Goal: Task Accomplishment & Management: Complete application form

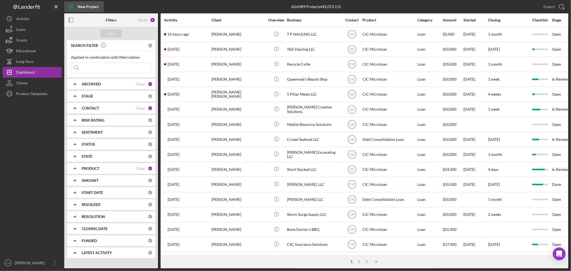
click at [70, 7] on icon "button" at bounding box center [70, 6] width 13 height 13
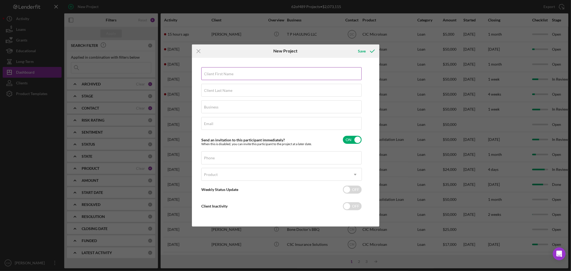
click at [231, 74] on label "Client First Name" at bounding box center [218, 74] width 29 height 4
click at [231, 74] on input "Client First Name" at bounding box center [281, 73] width 160 height 13
type input "[PERSON_NAME]"
click at [220, 118] on div "Email Required" at bounding box center [281, 123] width 161 height 13
paste input "[EMAIL_ADDRESS][DOMAIN_NAME]"
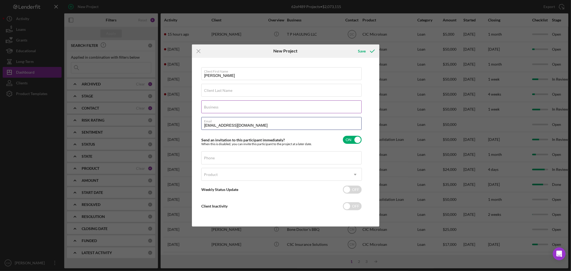
type input "[EMAIL_ADDRESS][DOMAIN_NAME]"
click at [229, 109] on input "Business" at bounding box center [281, 106] width 160 height 13
type input "[PERSON_NAME]'s Cakes and Candy"
click at [224, 92] on label "Client Last Name" at bounding box center [218, 90] width 28 height 4
click at [224, 92] on input "Client Last Name" at bounding box center [281, 90] width 160 height 13
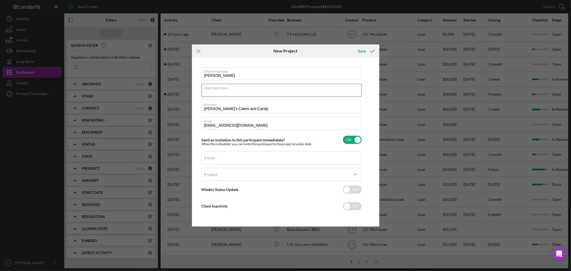
paste input "[PERSON_NAME]"
type input "[PERSON_NAME]"
click at [220, 163] on input "Phone" at bounding box center [281, 157] width 160 height 13
paste input "[PHONE_NUMBER]"
type input "[PHONE_NUMBER]"
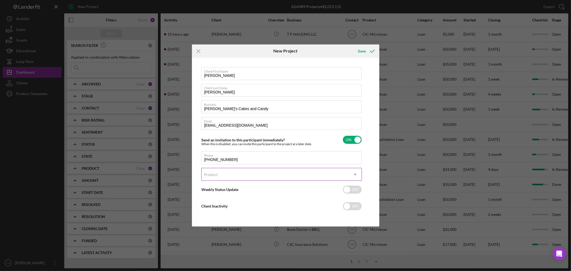
click at [221, 176] on div "Product" at bounding box center [275, 174] width 147 height 12
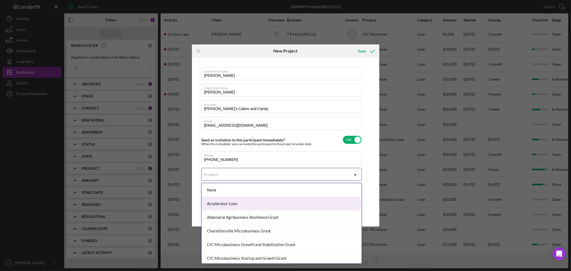
click at [238, 202] on div "Accelerator Loan" at bounding box center [282, 204] width 160 height 14
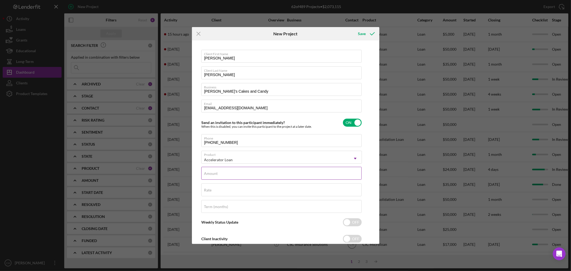
click at [244, 173] on input "Amount" at bounding box center [281, 173] width 160 height 13
type input "$8,000"
click at [240, 189] on div "Rate" at bounding box center [281, 189] width 161 height 13
type input "6.750%"
click at [248, 206] on div "Term (months)" at bounding box center [281, 206] width 161 height 13
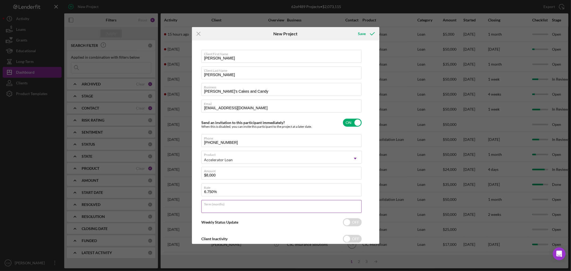
type input "24"
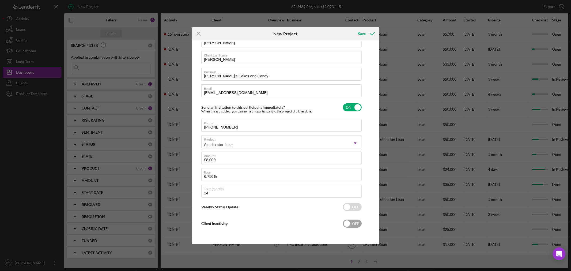
click at [359, 223] on input "checkbox" at bounding box center [352, 223] width 19 height 8
checkbox input "true"
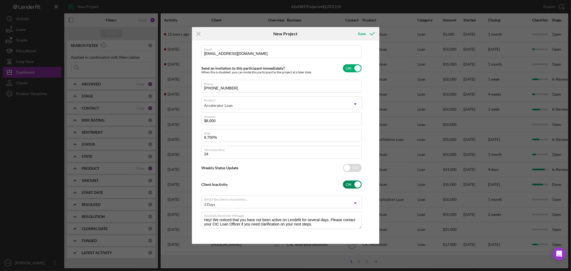
scroll to position [55, 0]
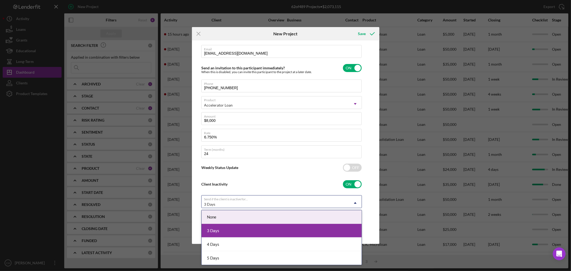
click at [275, 203] on div "3 Days" at bounding box center [275, 204] width 147 height 12
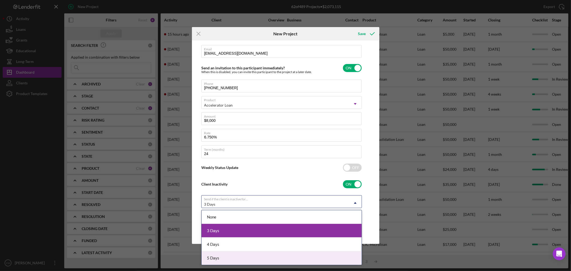
click at [226, 256] on div "5 Days" at bounding box center [282, 258] width 160 height 14
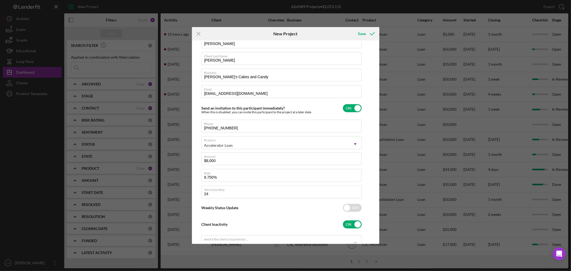
scroll to position [0, 0]
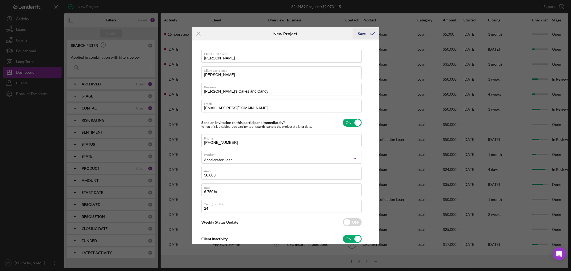
click at [365, 35] on div "Save" at bounding box center [362, 33] width 8 height 11
checkbox input "false"
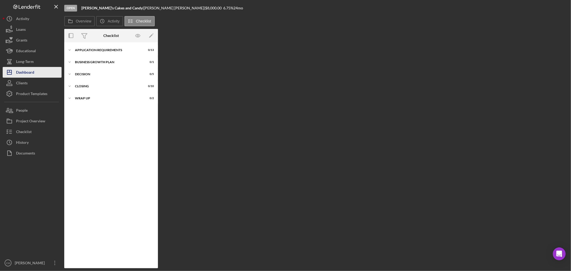
click at [31, 73] on div "Dashboard" at bounding box center [25, 73] width 18 height 12
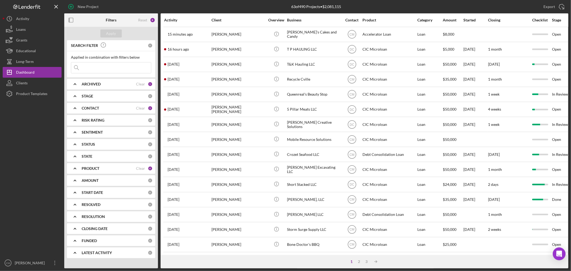
click at [110, 69] on input at bounding box center [111, 67] width 80 height 11
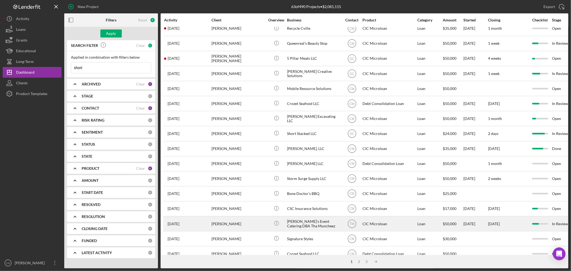
scroll to position [41, 0]
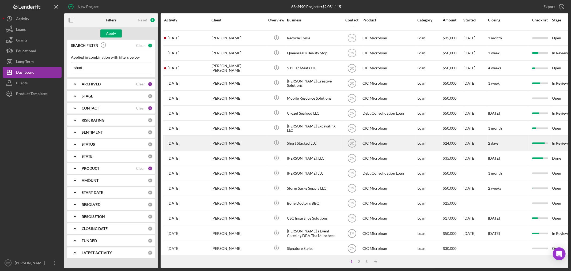
type input "short"
click at [318, 146] on div "Short Stacked LLC" at bounding box center [314, 143] width 54 height 14
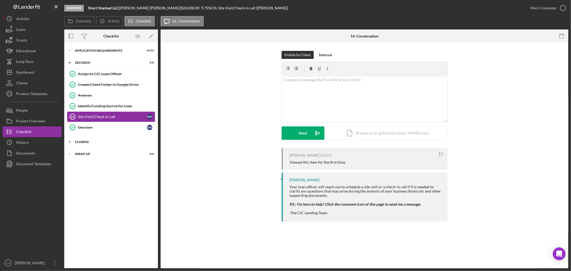
click at [97, 140] on div "CLOSING" at bounding box center [113, 141] width 76 height 3
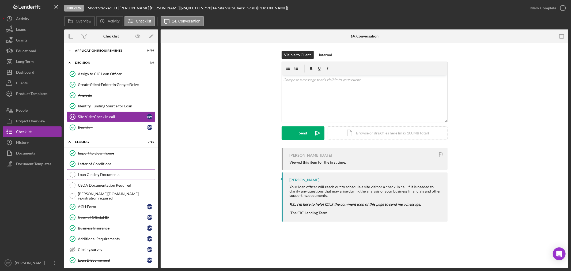
click at [105, 174] on div "Loan Closing Documents" at bounding box center [116, 174] width 77 height 4
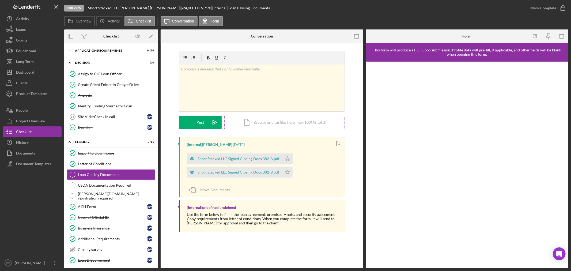
click at [282, 122] on div "Icon/Document Browse or drag files here (max 100MB total) Tap to choose files o…" at bounding box center [284, 122] width 120 height 13
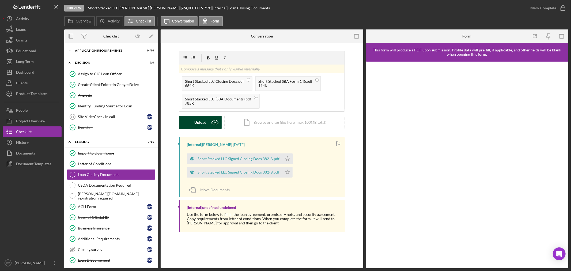
click at [198, 121] on div "Upload" at bounding box center [200, 122] width 12 height 13
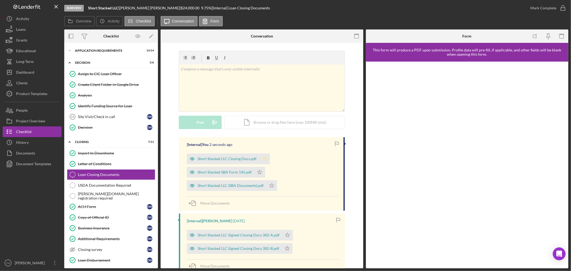
click at [262, 158] on polygon "button" at bounding box center [264, 158] width 5 height 4
click at [562, 10] on icon "button" at bounding box center [562, 7] width 13 height 13
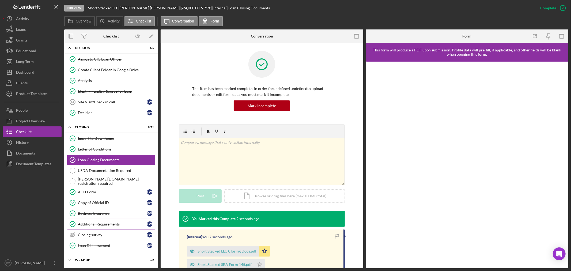
click at [117, 224] on div "Additional Requirements" at bounding box center [112, 224] width 69 height 4
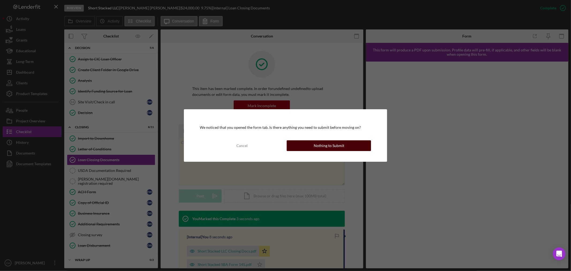
click at [353, 147] on button "Nothing to Submit" at bounding box center [329, 145] width 84 height 11
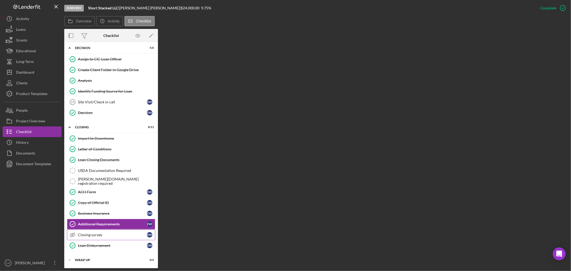
scroll to position [16, 0]
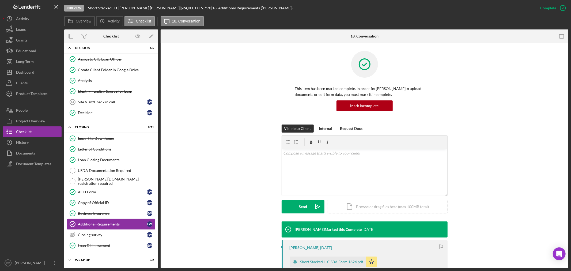
click at [120, 224] on div "Additional Requirements" at bounding box center [112, 224] width 69 height 4
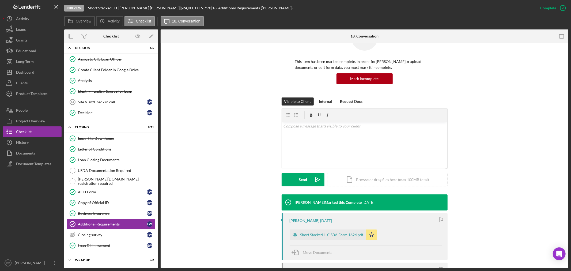
scroll to position [59, 0]
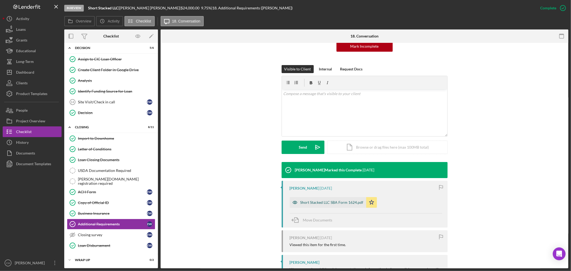
click at [309, 203] on div "Short Stacked LLC SBA Form 1624.pdf" at bounding box center [331, 202] width 63 height 4
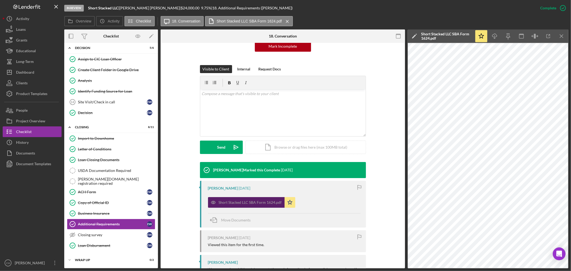
click at [211, 202] on icon "button" at bounding box center [213, 202] width 11 height 11
click at [337, 2] on div "In Review Short Stacked LLC | [PERSON_NAME] | $24,000.00 9.75 % | 18. Additiona…" at bounding box center [299, 8] width 470 height 16
click at [103, 161] on div "Loan Closing Documents" at bounding box center [116, 160] width 77 height 4
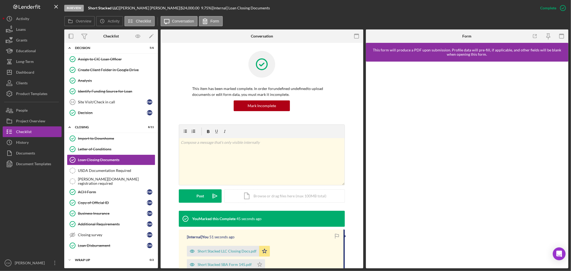
scroll to position [119, 0]
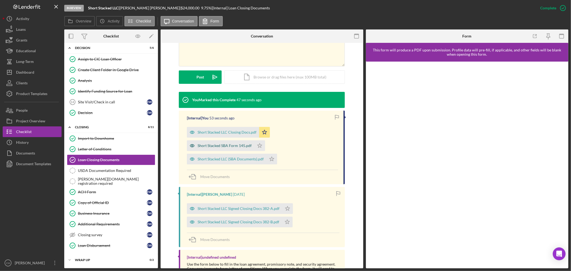
click at [191, 145] on icon "button" at bounding box center [192, 145] width 11 height 11
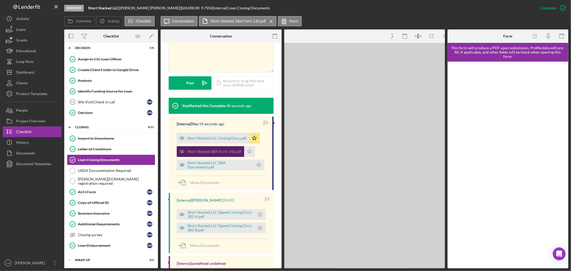
scroll to position [125, 0]
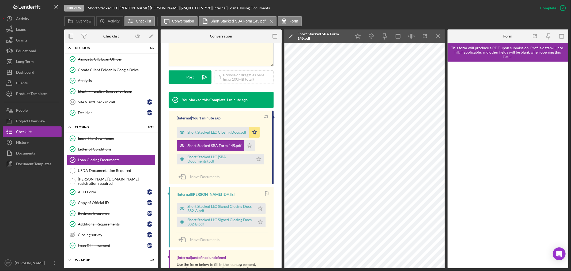
click at [292, 36] on polygon at bounding box center [290, 37] width 4 height 4
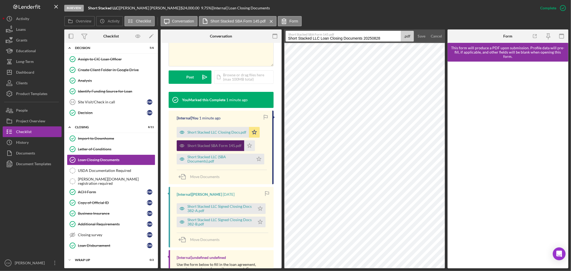
click at [220, 145] on div "Short Stacked SBA Form 145.pdf" at bounding box center [214, 145] width 54 height 4
click at [421, 35] on div "Save" at bounding box center [422, 36] width 8 height 11
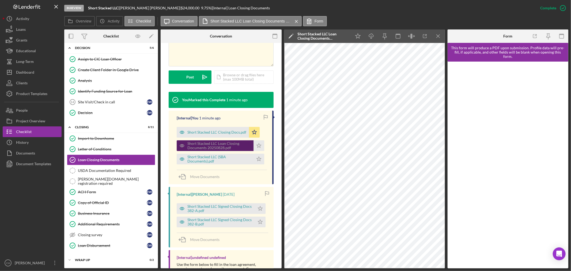
click at [238, 145] on div "Short Stacked LLC Loan Closing Documents 20250828.pdf" at bounding box center [218, 145] width 63 height 9
click at [293, 35] on icon "Icon/Edit" at bounding box center [290, 35] width 13 height 13
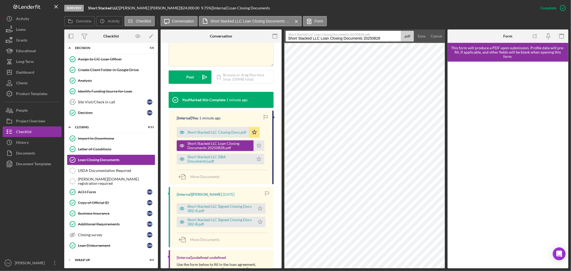
drag, startPoint x: 383, startPoint y: 38, endPoint x: 319, endPoint y: 42, distance: 64.4
click at [319, 42] on form "Short Stacked LLC Loan Closing Documents 20250828.pdf Short Stacked LLC Loan Cl…" at bounding box center [364, 35] width 161 height 13
type input "Short Stacked LLC Form 1624"
click at [415, 31] on button "Save" at bounding box center [421, 36] width 13 height 11
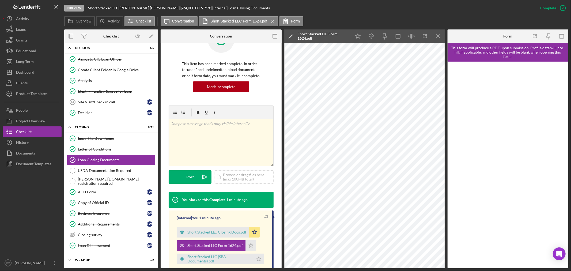
scroll to position [0, 0]
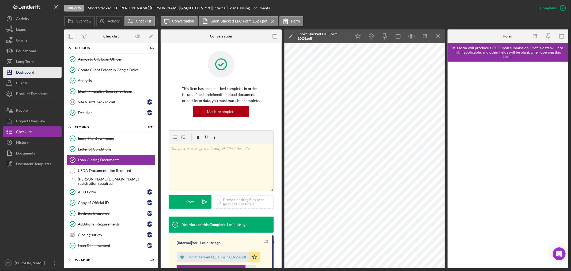
click at [36, 74] on button "Icon/Dashboard Dashboard" at bounding box center [32, 72] width 59 height 11
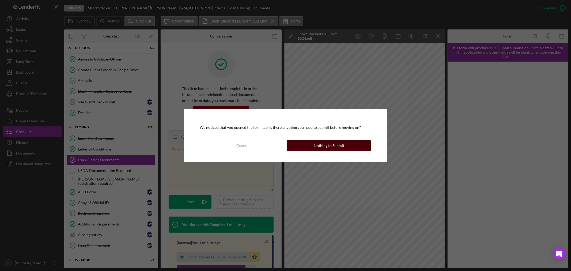
click at [335, 143] on div "Nothing to Submit" at bounding box center [329, 145] width 31 height 11
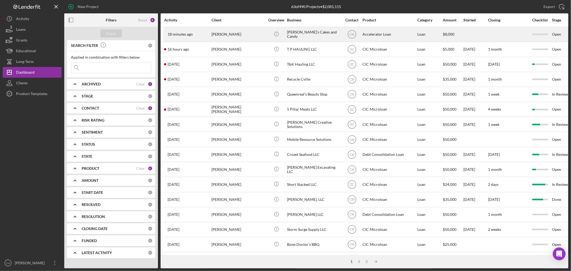
click at [315, 35] on div "[PERSON_NAME]'s Cakes and Candy" at bounding box center [314, 34] width 54 height 14
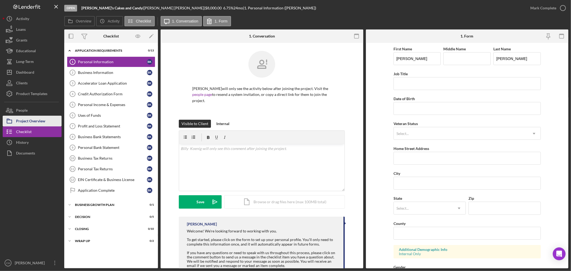
click at [37, 122] on div "Project Overview" at bounding box center [30, 122] width 29 height 12
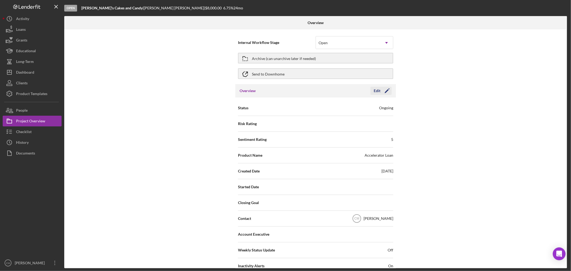
click at [386, 89] on icon "Icon/Edit" at bounding box center [386, 90] width 13 height 13
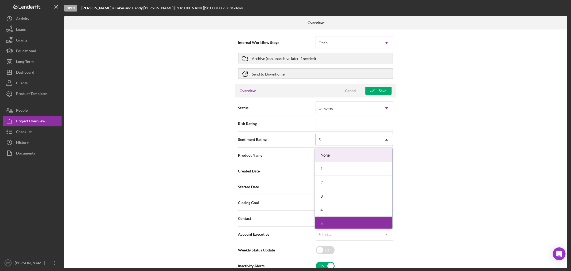
click at [378, 140] on div "5" at bounding box center [348, 140] width 64 height 12
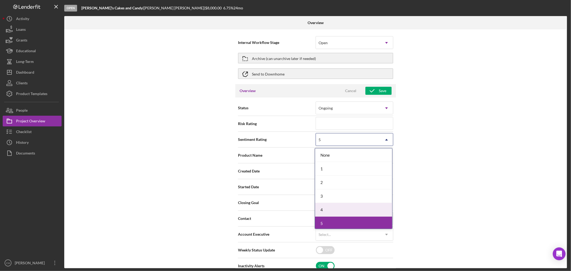
click at [340, 206] on div "4" at bounding box center [353, 210] width 77 height 14
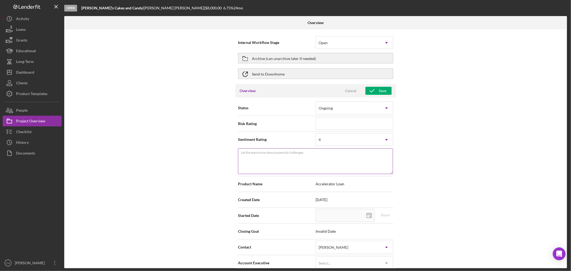
click at [338, 157] on textarea "Let the team know about potential challenges." at bounding box center [315, 161] width 155 height 26
type textarea "V"
type textarea "Ve"
type textarea "Ver"
type textarea "Very"
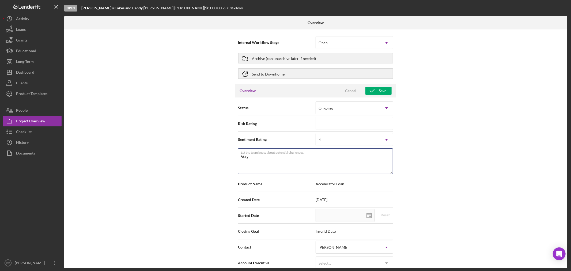
type textarea "Very"
type textarea "Very s"
type textarea "Very st"
type textarea "Very str"
type textarea "Very stro"
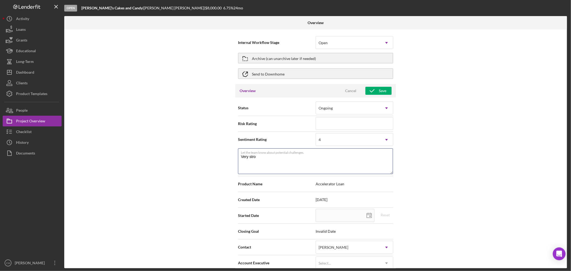
type textarea "Very stron"
type textarea "Very strong"
type textarea "Very strong a"
type textarea "Very strong ap"
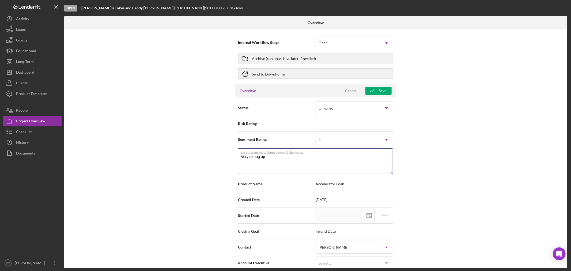
type textarea "Very strong app"
type textarea "Very strong appl"
type textarea "Very strong appli"
type textarea "Very strong applic"
type textarea "Very strong applica"
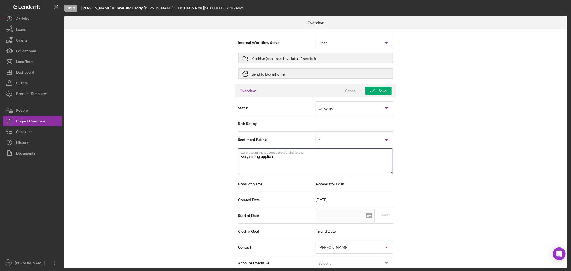
type textarea "Very strong applican"
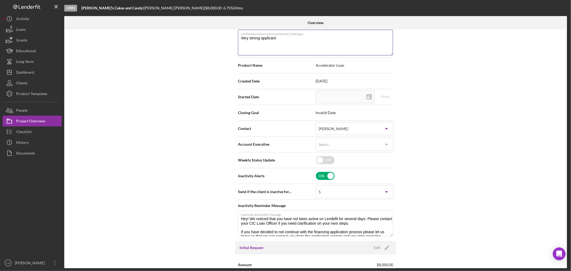
scroll to position [119, 0]
type textarea "Very strong applicant"
click at [384, 142] on icon "Icon/Dropdown Arrow" at bounding box center [386, 144] width 13 height 13
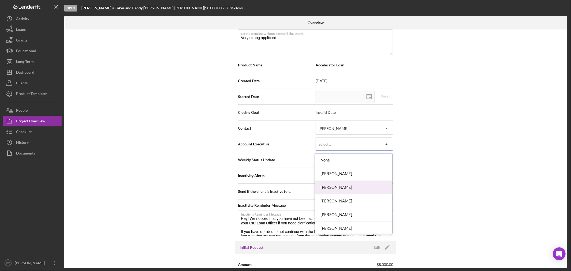
click at [359, 187] on div "[PERSON_NAME]" at bounding box center [353, 188] width 77 height 14
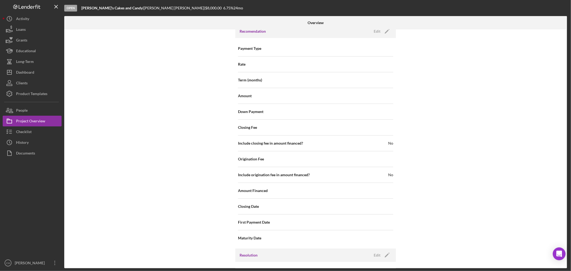
scroll to position [461, 0]
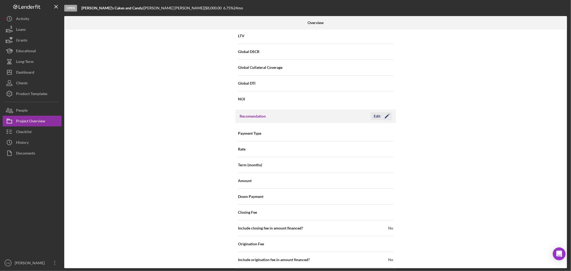
click at [387, 119] on icon "Icon/Edit" at bounding box center [386, 115] width 13 height 13
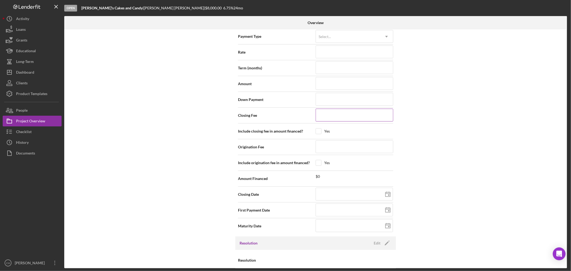
scroll to position [579, 0]
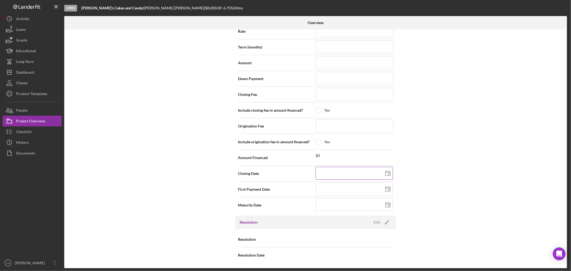
click at [386, 173] on icon at bounding box center [387, 173] width 13 height 13
type input "[DATE]"
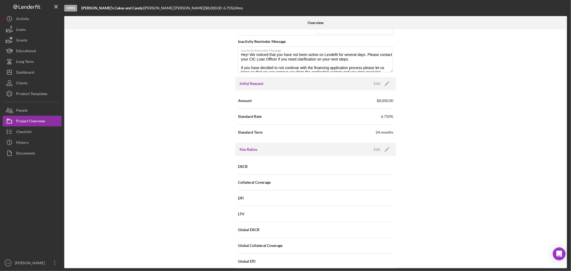
scroll to position [341, 0]
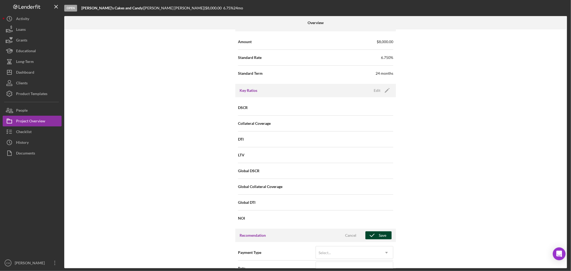
click at [384, 234] on div "Save" at bounding box center [382, 235] width 7 height 8
click at [33, 109] on button "People" at bounding box center [32, 110] width 59 height 11
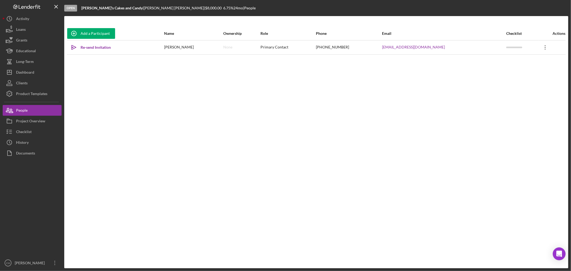
click at [544, 47] on icon "Icon/Overflow" at bounding box center [544, 47] width 13 height 13
click at [523, 71] on button "Icon/Link Get Invitation Link" at bounding box center [518, 72] width 59 height 11
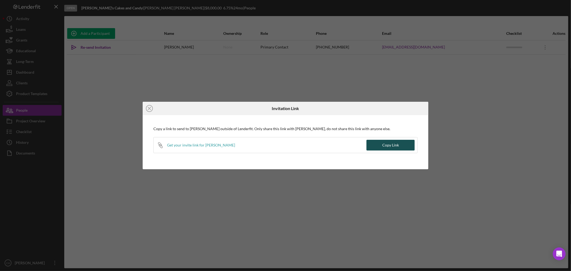
click at [395, 147] on div "Copy Link" at bounding box center [390, 145] width 17 height 11
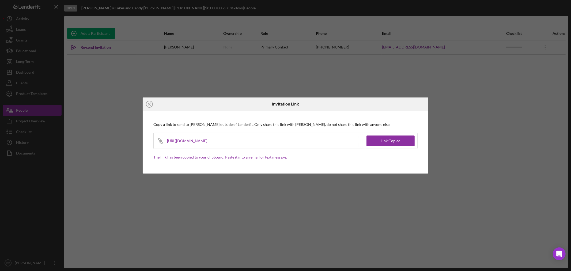
drag, startPoint x: 287, startPoint y: 141, endPoint x: 168, endPoint y: 143, distance: 119.1
click at [168, 143] on div "[URL][DOMAIN_NAME]" at bounding box center [190, 141] width 47 height 16
copy div "[URL][DOMAIN_NAME]"
click at [148, 103] on line at bounding box center [149, 104] width 3 height 3
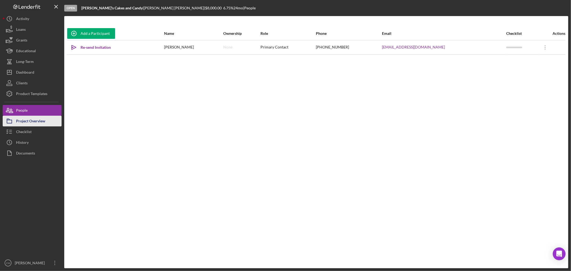
click at [25, 119] on div "Project Overview" at bounding box center [30, 122] width 29 height 12
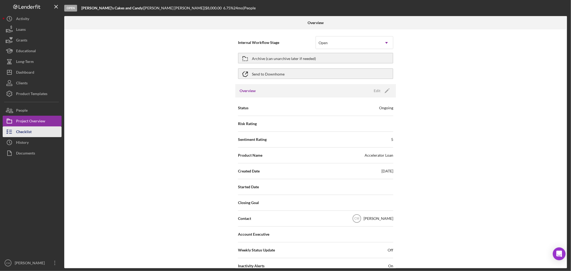
click at [31, 134] on div "Checklist" at bounding box center [24, 132] width 16 height 12
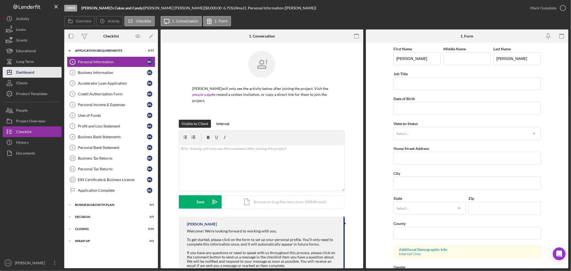
click at [30, 74] on div "Dashboard" at bounding box center [25, 73] width 18 height 12
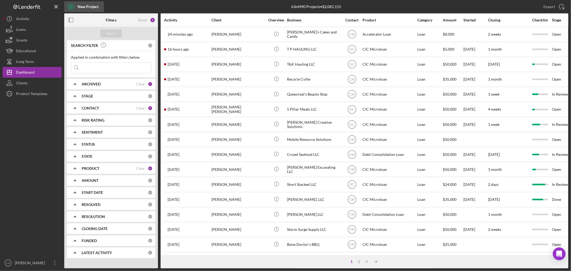
click at [85, 5] on div "New Project" at bounding box center [88, 6] width 21 height 11
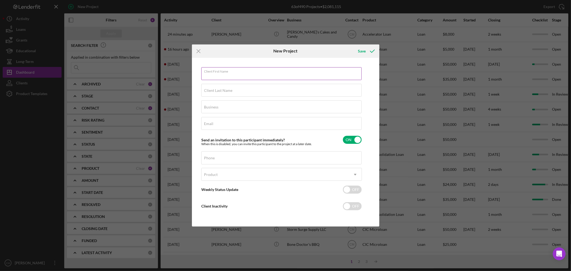
click at [261, 71] on div "Client First Name Required" at bounding box center [281, 73] width 161 height 13
type input "GM Homes LLC"
drag, startPoint x: 250, startPoint y: 76, endPoint x: 200, endPoint y: 74, distance: 50.6
click at [200, 74] on div "Client First Name GM Homes LLC Client Last Name Required Business Required Emai…" at bounding box center [285, 142] width 185 height 166
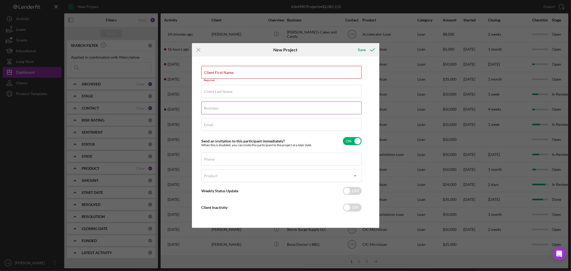
click at [213, 106] on label "Business" at bounding box center [211, 108] width 14 height 4
click at [213, 106] on input "Business" at bounding box center [281, 107] width 160 height 13
paste input "GM Homes LLC"
type input "GM Homes LLC"
click at [224, 73] on label "Client First Name" at bounding box center [218, 72] width 29 height 4
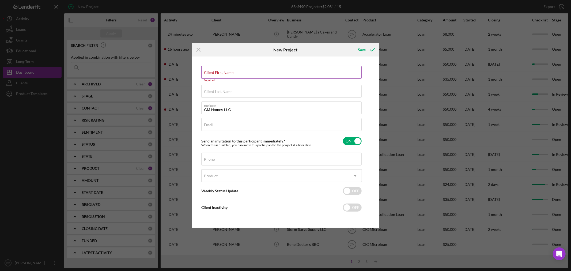
click at [224, 73] on input "Client First Name" at bounding box center [281, 72] width 160 height 13
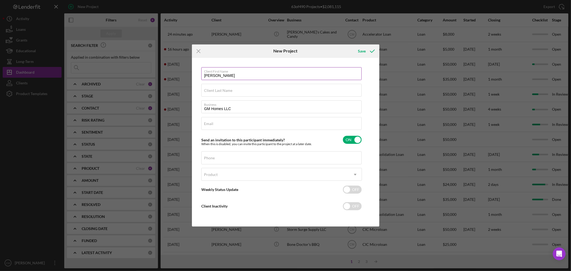
type input "[PERSON_NAME]"
click at [218, 125] on input "Email" at bounding box center [281, 123] width 160 height 13
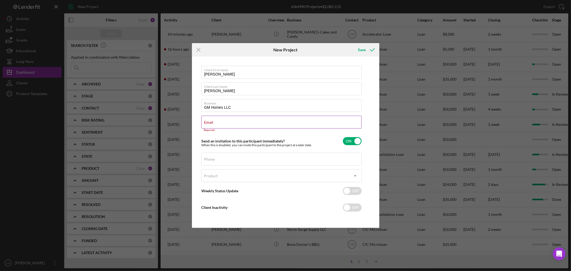
click at [224, 124] on div "Email Required" at bounding box center [281, 124] width 161 height 16
paste input "[EMAIL_ADDRESS][DOMAIN_NAME]"
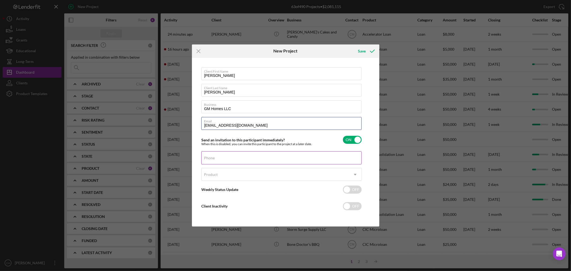
type input "[EMAIL_ADDRESS][DOMAIN_NAME]"
click at [227, 157] on div "Phone" at bounding box center [281, 157] width 161 height 13
click at [215, 160] on input "Phone" at bounding box center [281, 157] width 160 height 13
paste input "[PHONE_NUMBER]"
type input "[PHONE_NUMBER]"
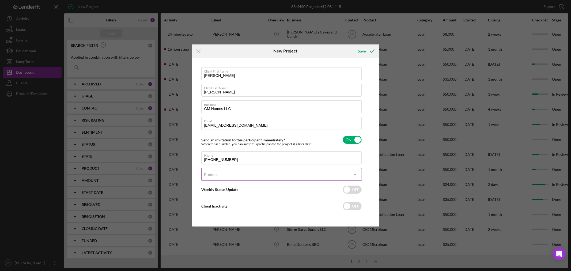
click at [227, 175] on div "Product" at bounding box center [275, 174] width 147 height 12
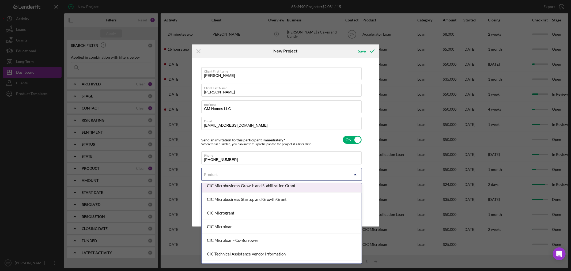
scroll to position [59, 0]
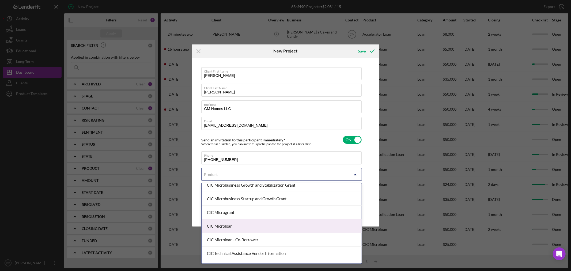
click at [250, 227] on div "CIC Microloan" at bounding box center [282, 226] width 160 height 14
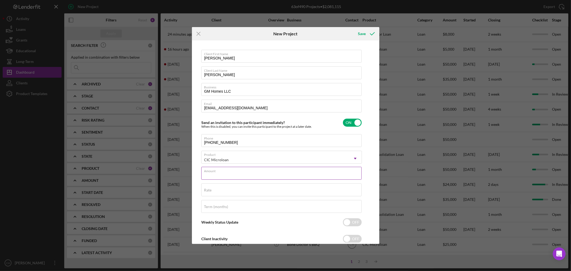
click at [246, 175] on input "Amount" at bounding box center [281, 173] width 160 height 13
type input "$50,000"
click at [249, 188] on div "Rate" at bounding box center [281, 189] width 161 height 13
type input "6.750%"
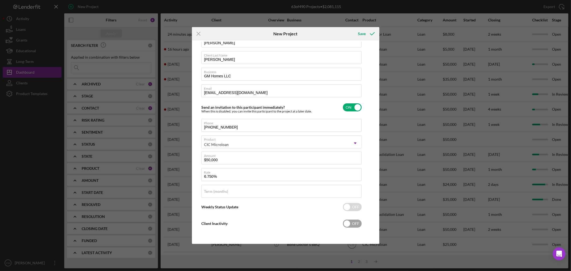
click at [359, 222] on input "checkbox" at bounding box center [352, 223] width 19 height 8
checkbox input "true"
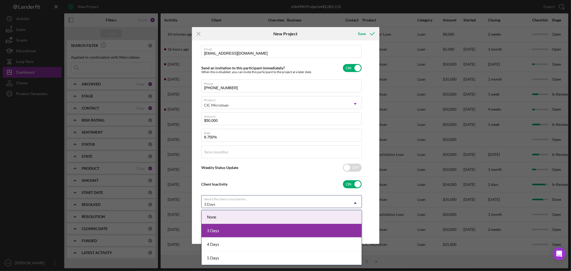
click at [309, 202] on div "3 Days" at bounding box center [275, 204] width 147 height 12
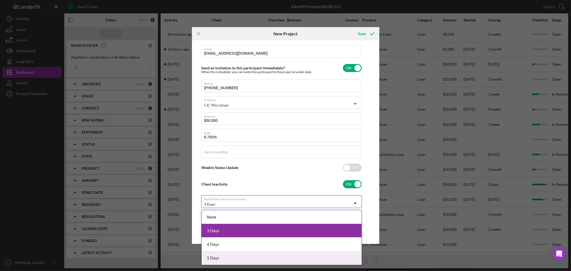
click at [237, 255] on div "5 Days" at bounding box center [282, 258] width 160 height 14
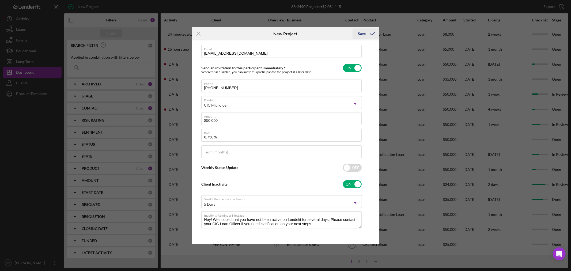
click at [364, 32] on div "Save" at bounding box center [362, 33] width 8 height 11
checkbox input "false"
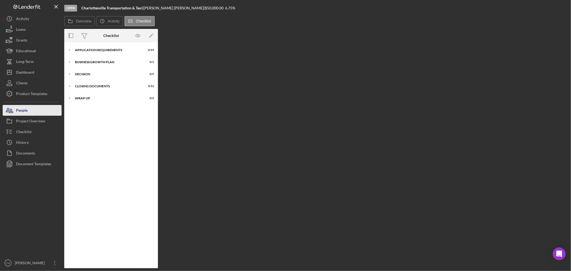
click at [31, 110] on button "People" at bounding box center [32, 110] width 59 height 11
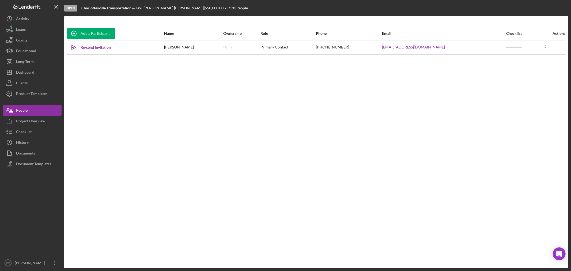
click at [542, 46] on icon "Icon/Overflow" at bounding box center [544, 47] width 13 height 13
click at [519, 72] on button "Icon/Link Get Invitation Link" at bounding box center [518, 72] width 59 height 11
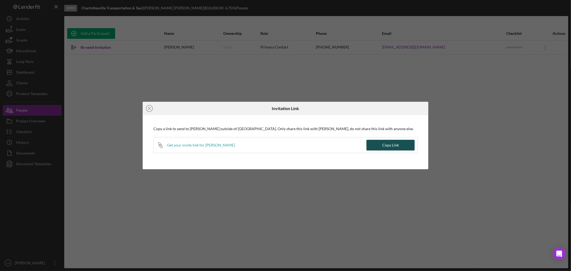
click at [392, 144] on div "Copy Link" at bounding box center [390, 145] width 17 height 11
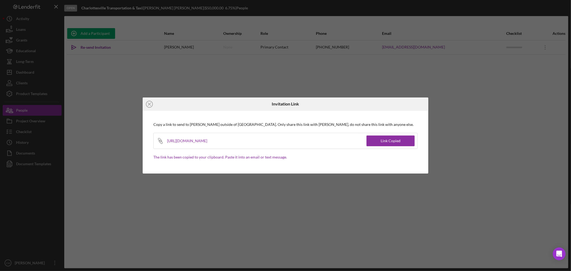
drag, startPoint x: 290, startPoint y: 140, endPoint x: 168, endPoint y: 146, distance: 122.2
click at [168, 146] on div "Icon/Link [URL][DOMAIN_NAME]" at bounding box center [260, 141] width 213 height 16
copy div "[URL][DOMAIN_NAME]"
